Goal: Information Seeking & Learning: Learn about a topic

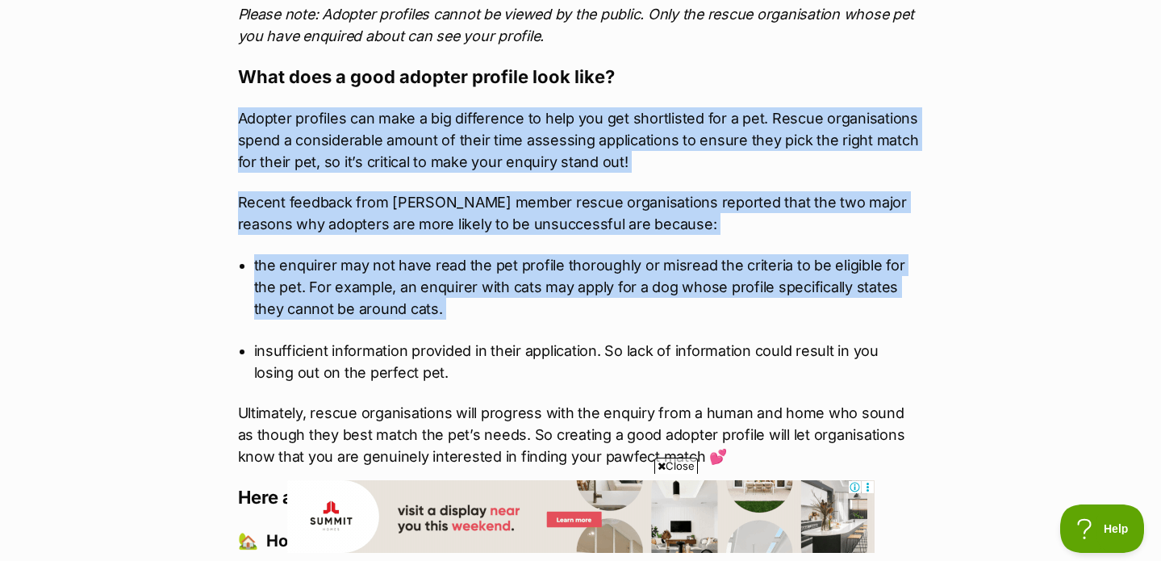
scroll to position [1832, 0]
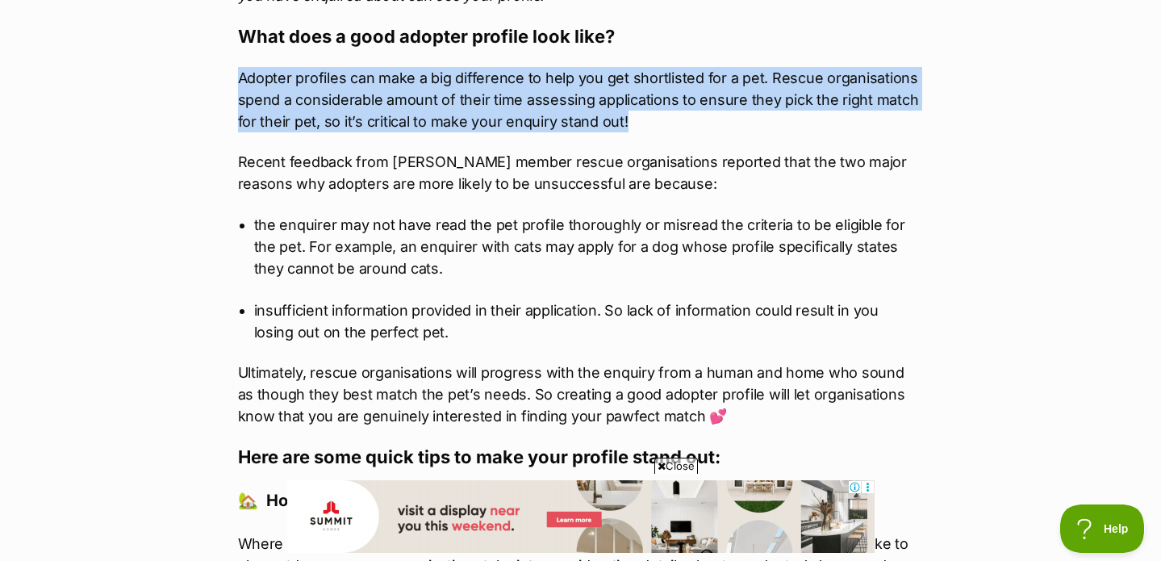
drag, startPoint x: 220, startPoint y: 180, endPoint x: 721, endPoint y: 113, distance: 505.6
copy p "Adopter profiles can make a big difference to help you get shortlisted for a pe…"
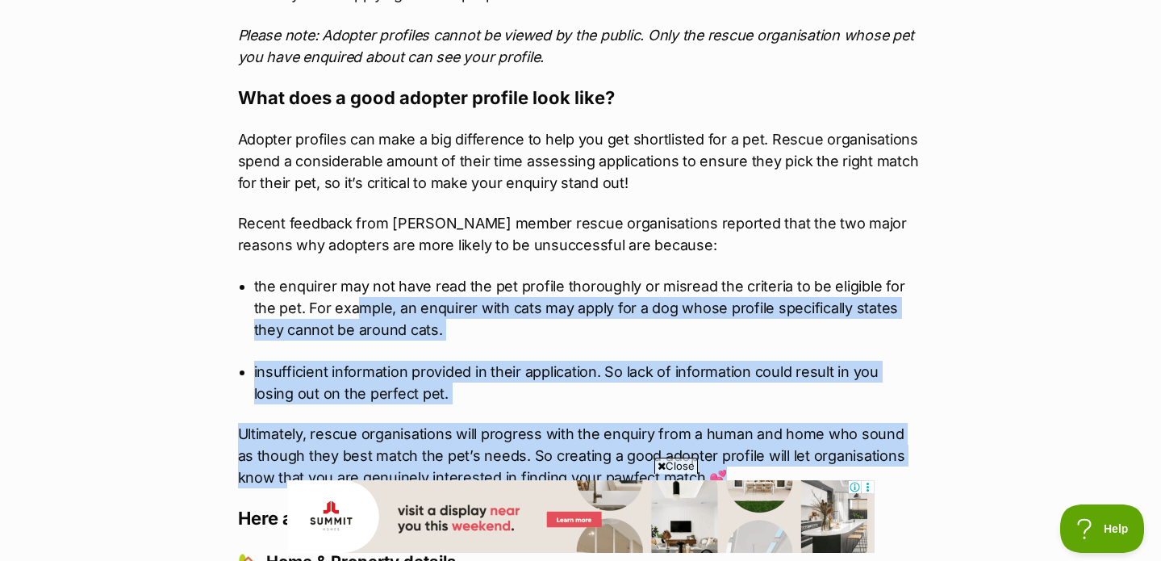
scroll to position [1745, 0]
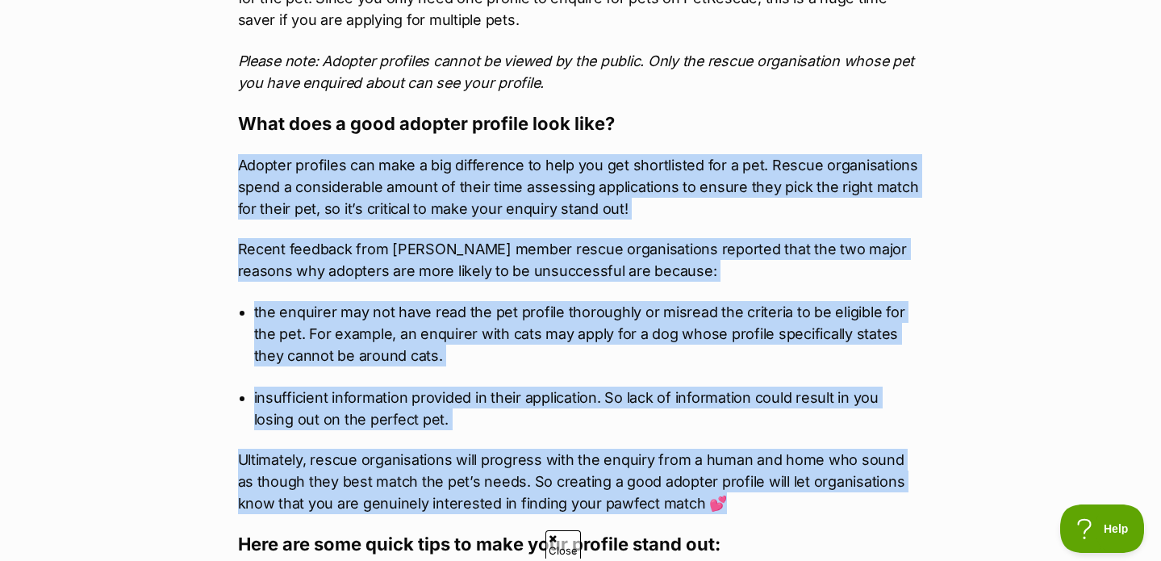
drag, startPoint x: 713, startPoint y: 350, endPoint x: 211, endPoint y: 166, distance: 534.6
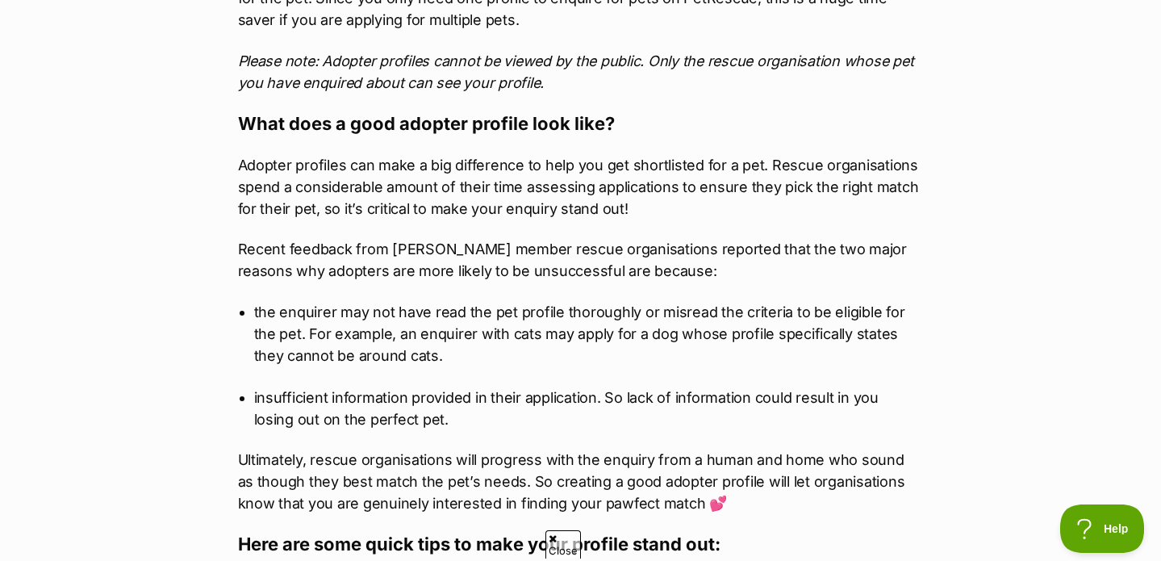
click at [278, 174] on p "Adopter profiles can make a big difference to help you get shortlisted for a pe…" at bounding box center [581, 186] width 686 height 65
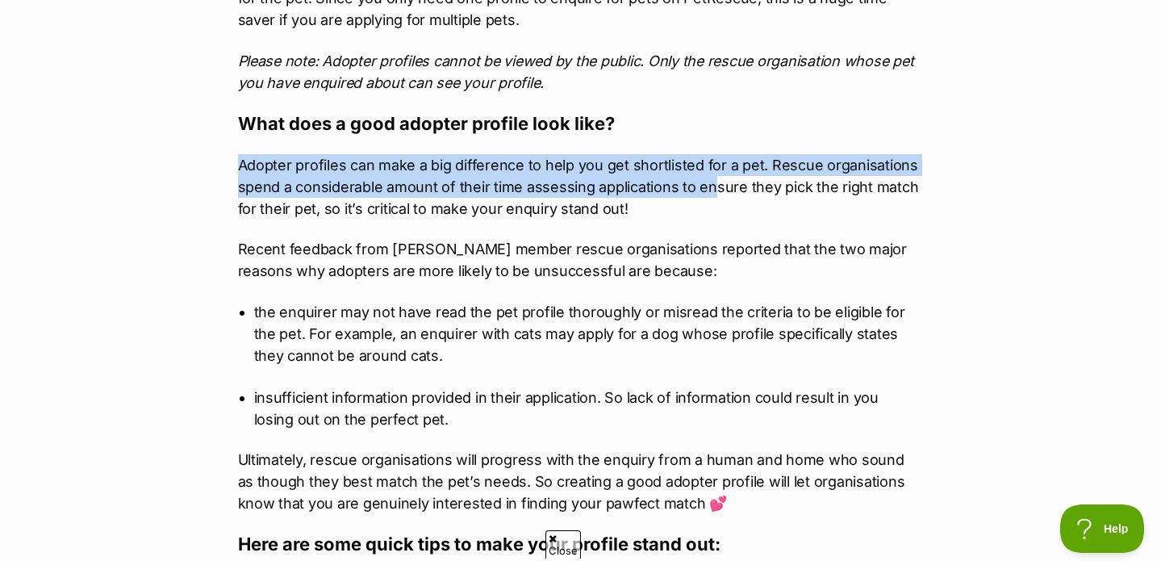
scroll to position [0, 0]
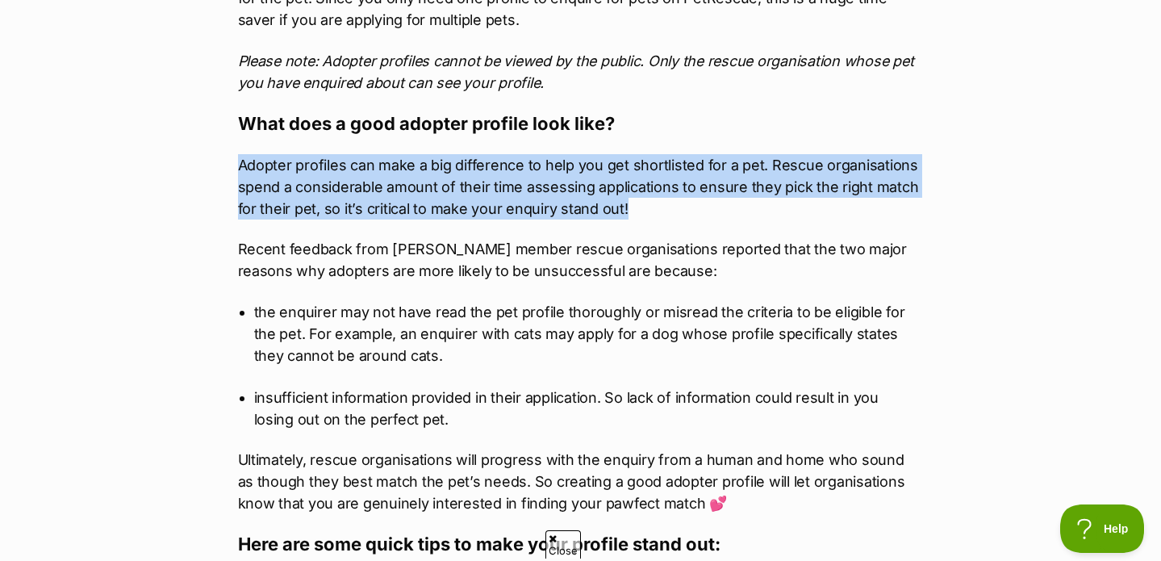
drag, startPoint x: 225, startPoint y: 167, endPoint x: 712, endPoint y: 201, distance: 487.8
copy p "Adopter profiles can make a big difference to help you get shortlisted for a pe…"
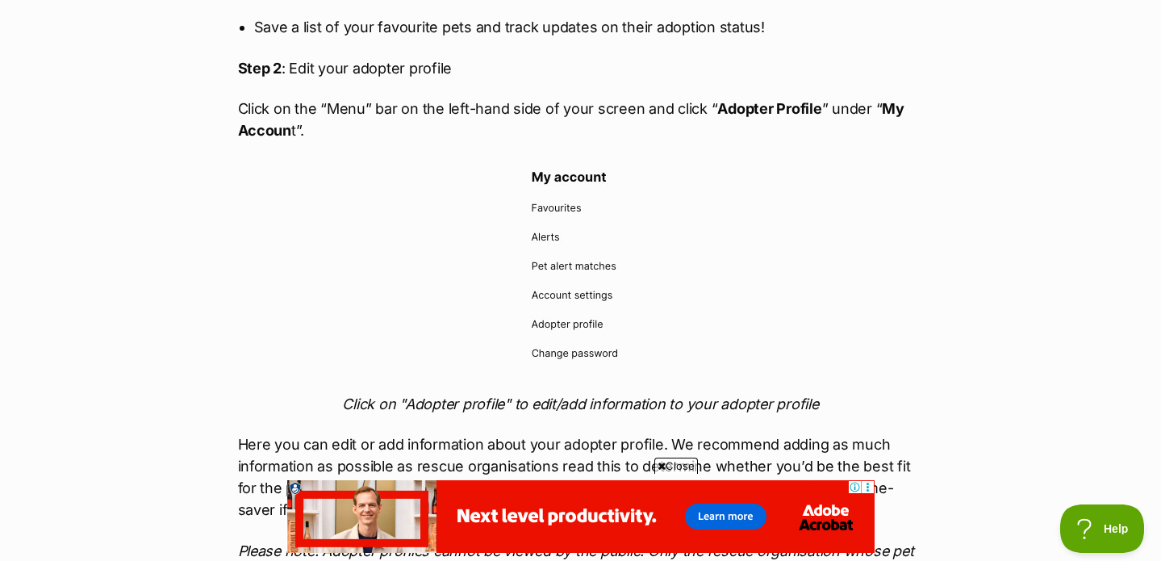
scroll to position [1413, 0]
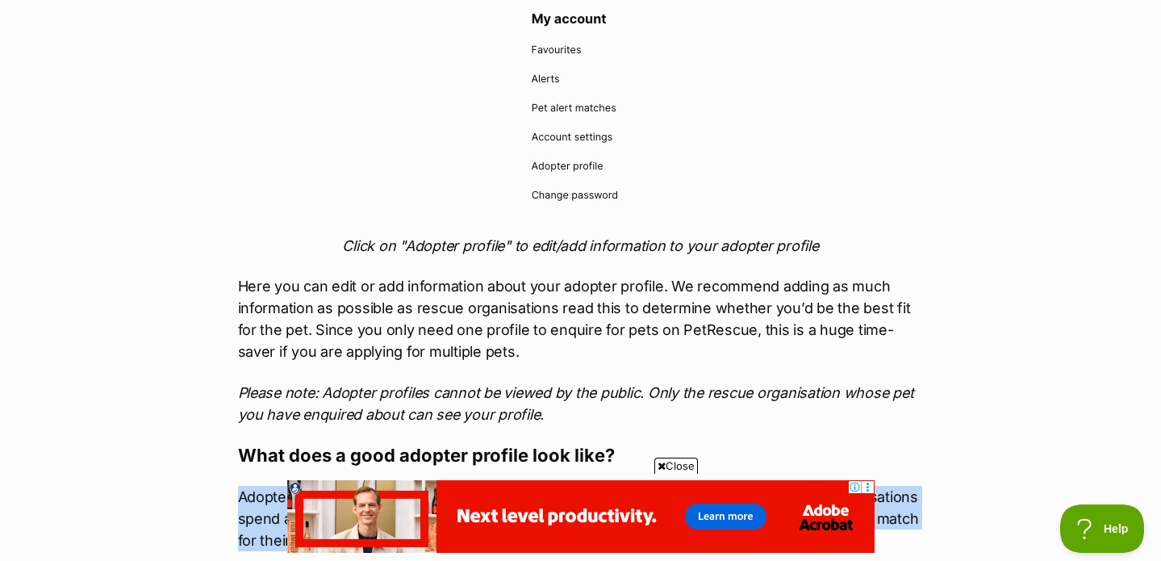
drag, startPoint x: 227, startPoint y: 288, endPoint x: 577, endPoint y: 416, distance: 372.7
copy div "Here you can edit or add information about your adopter profile. We recommend a…"
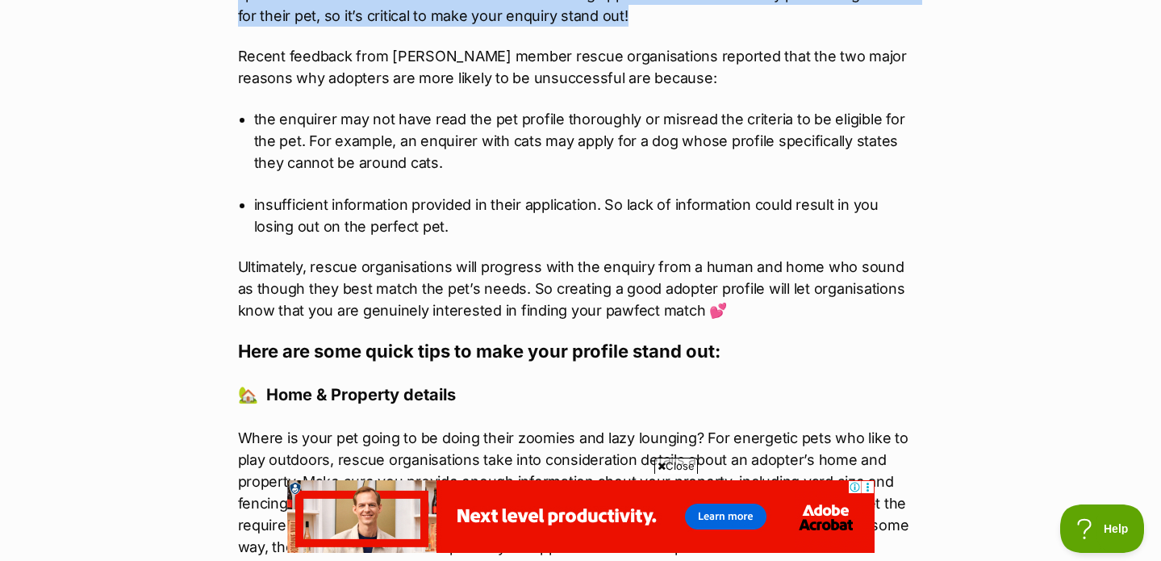
scroll to position [1938, 0]
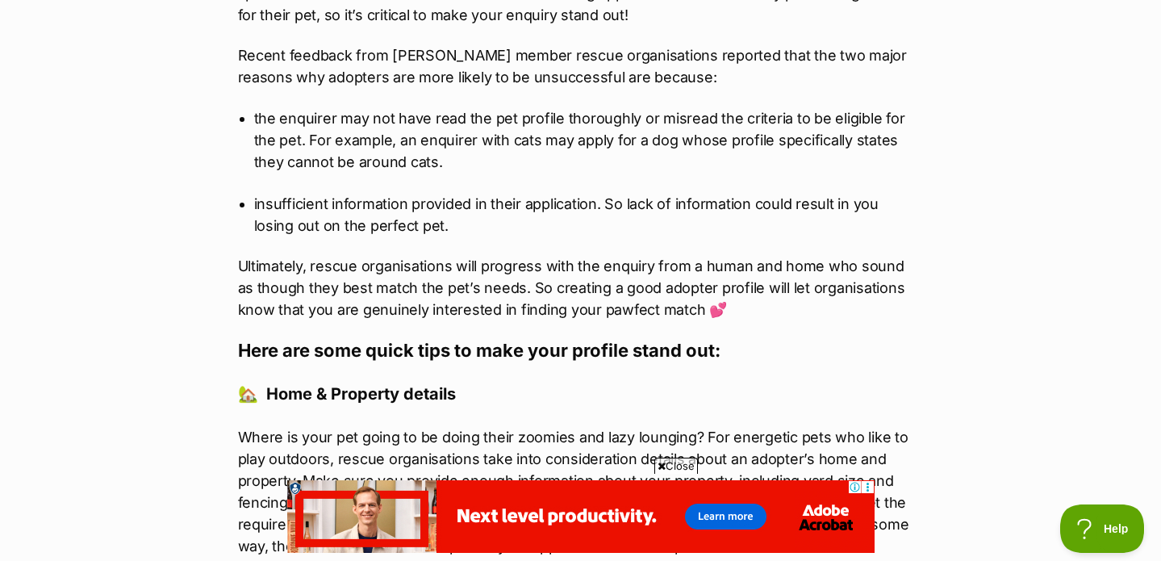
click at [722, 311] on p "Ultimately, rescue organisations will progress with the enquiry from a human an…" at bounding box center [581, 287] width 686 height 65
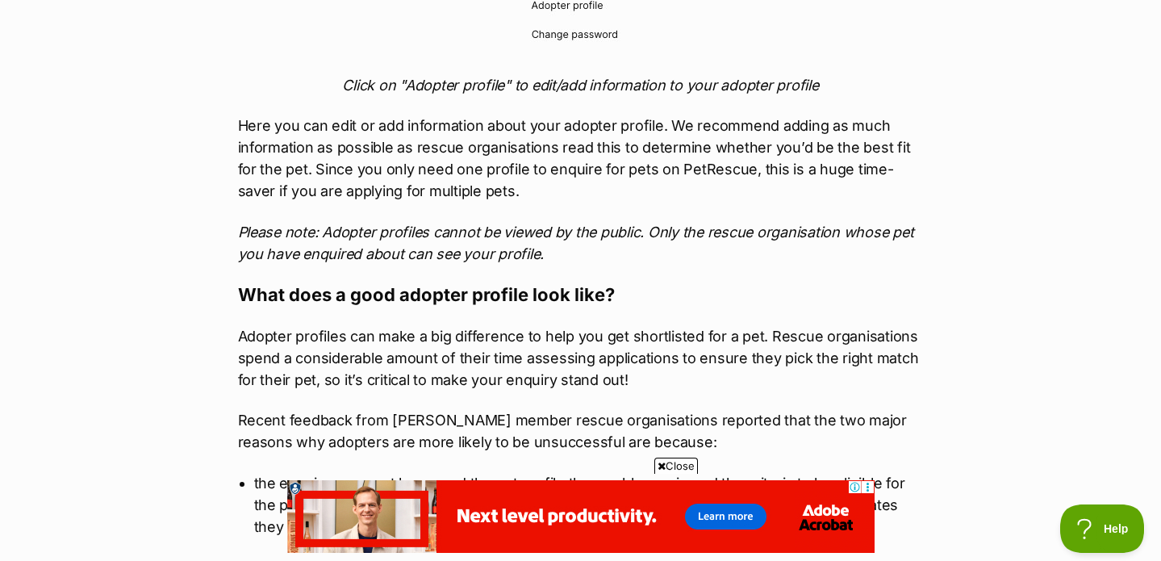
scroll to position [1537, 0]
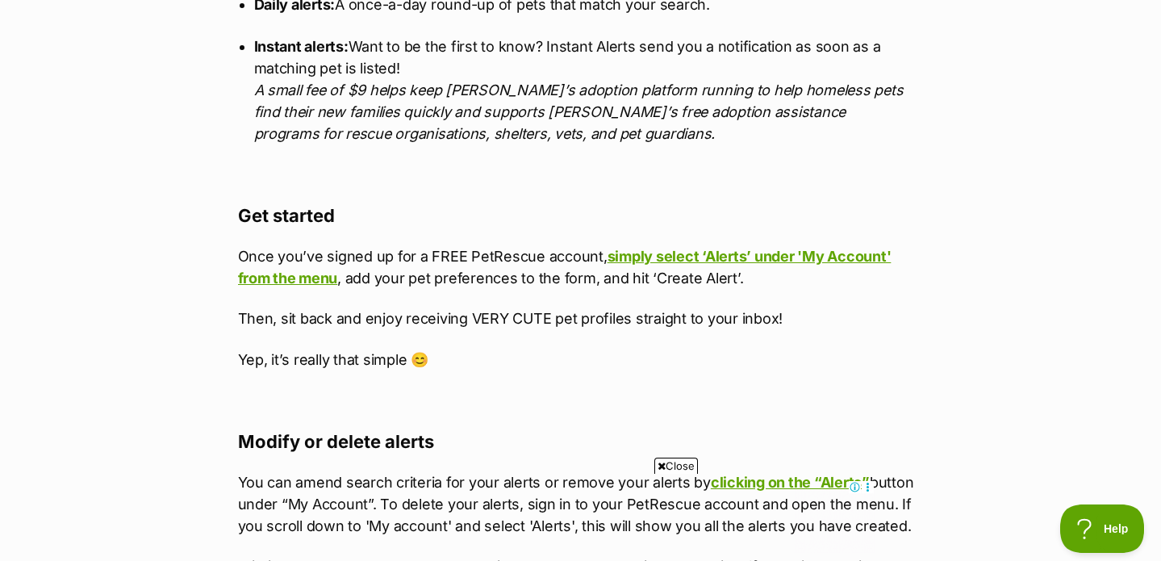
drag, startPoint x: 235, startPoint y: 253, endPoint x: 779, endPoint y: 285, distance: 544.9
click at [779, 286] on article "What's happening at PetRescue Last updated: 7 Aug, 2025 Published on: 4 Oct, 20…" at bounding box center [581, 199] width 710 height 2261
copy p "Once you’ve signed up for a FREE PetRescue account, simply select ‘Alerts’ unde…"
click at [776, 307] on div "PetRescue Pet Alerts Want to know when your future furry friend is listed for a…" at bounding box center [581, 528] width 686 height 1603
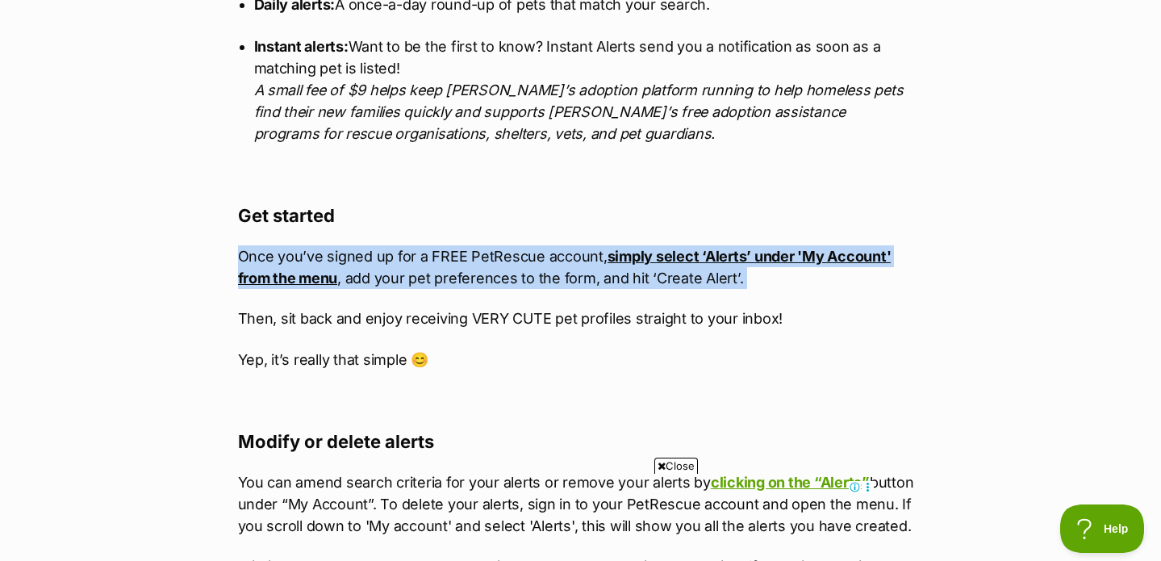
drag, startPoint x: 790, startPoint y: 308, endPoint x: 211, endPoint y: 261, distance: 580.5
click at [211, 262] on div "What's happening at PetRescue Last updated: 7 Aug, 2025 Published on: 4 Oct, 20…" at bounding box center [581, 501] width 759 height 2865
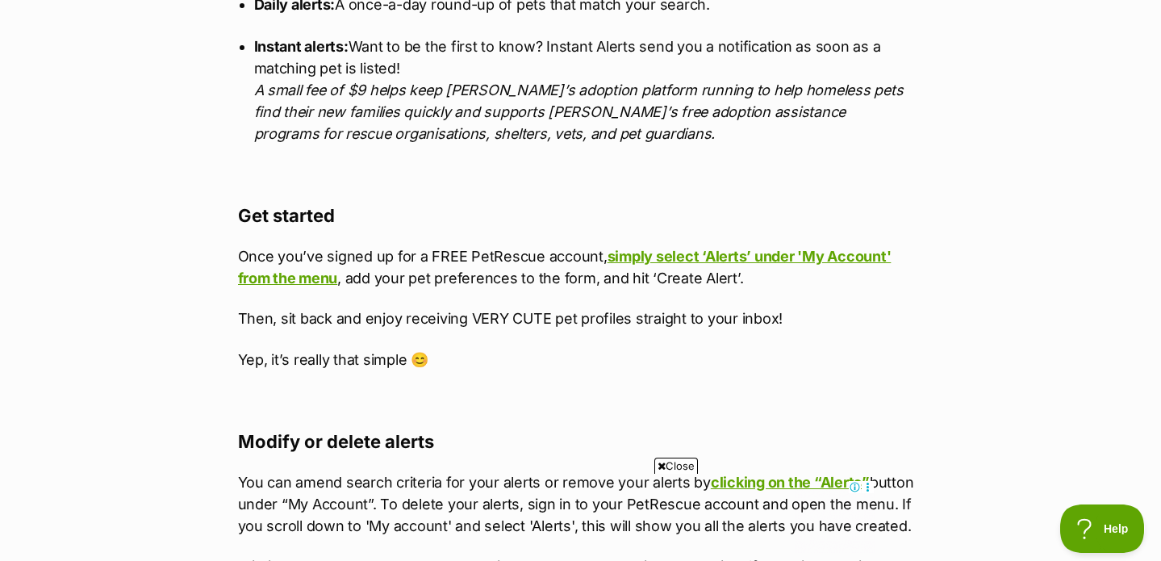
click at [215, 308] on div "What's happening at PetRescue Last updated: 7 Aug, 2025 Published on: 4 Oct, 20…" at bounding box center [581, 501] width 759 height 2865
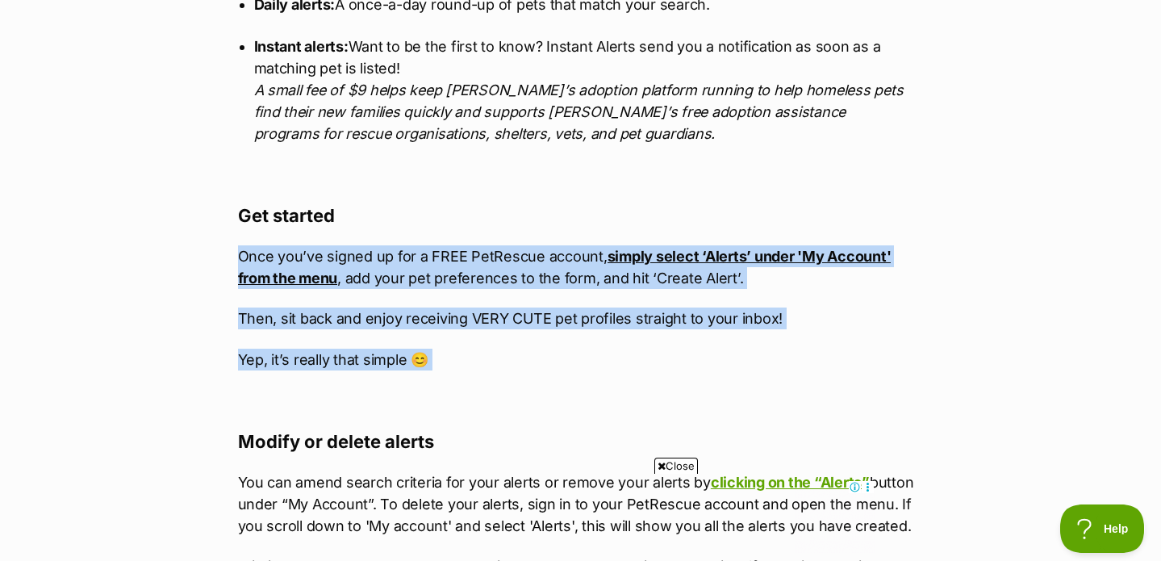
drag, startPoint x: 235, startPoint y: 257, endPoint x: 396, endPoint y: 374, distance: 199.4
click at [396, 375] on article "What's happening at PetRescue Last updated: 7 Aug, 2025 Published on: 4 Oct, 20…" at bounding box center [581, 199] width 710 height 2261
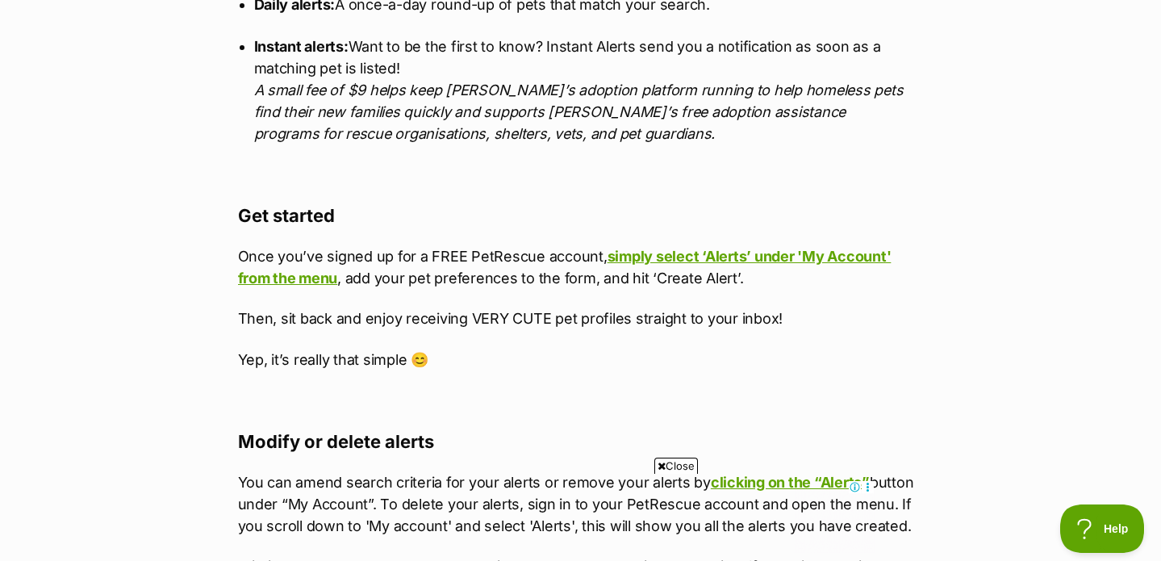
click at [399, 370] on p "Yep, it’s really that simple 😊" at bounding box center [581, 360] width 686 height 22
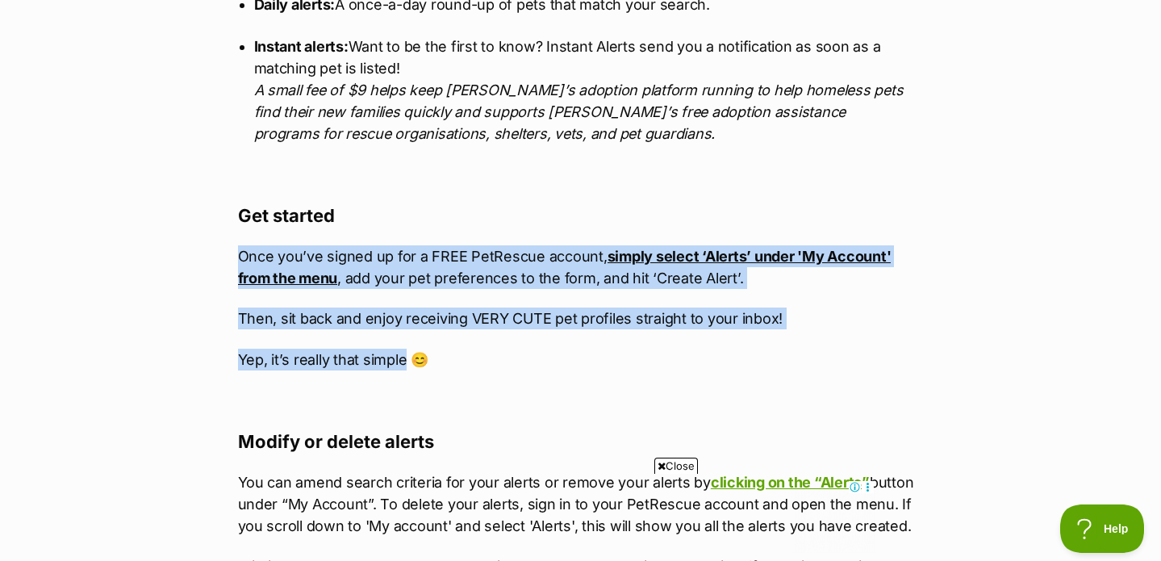
drag, startPoint x: 404, startPoint y: 362, endPoint x: 221, endPoint y: 261, distance: 208.8
click at [220, 263] on div "What's happening at PetRescue Last updated: 7 Aug, 2025 Published on: 4 Oct, 20…" at bounding box center [581, 501] width 759 height 2865
copy div "Once you’ve signed up for a FREE PetRescue account, simply select ‘Alerts’ unde…"
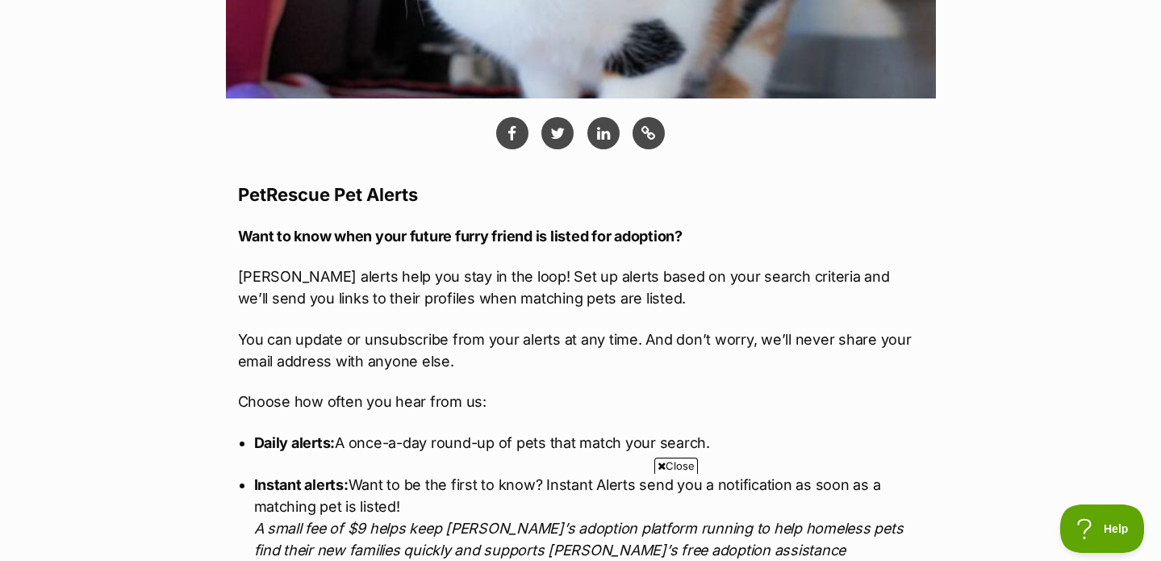
scroll to position [723, 0]
